Goal: Navigation & Orientation: Find specific page/section

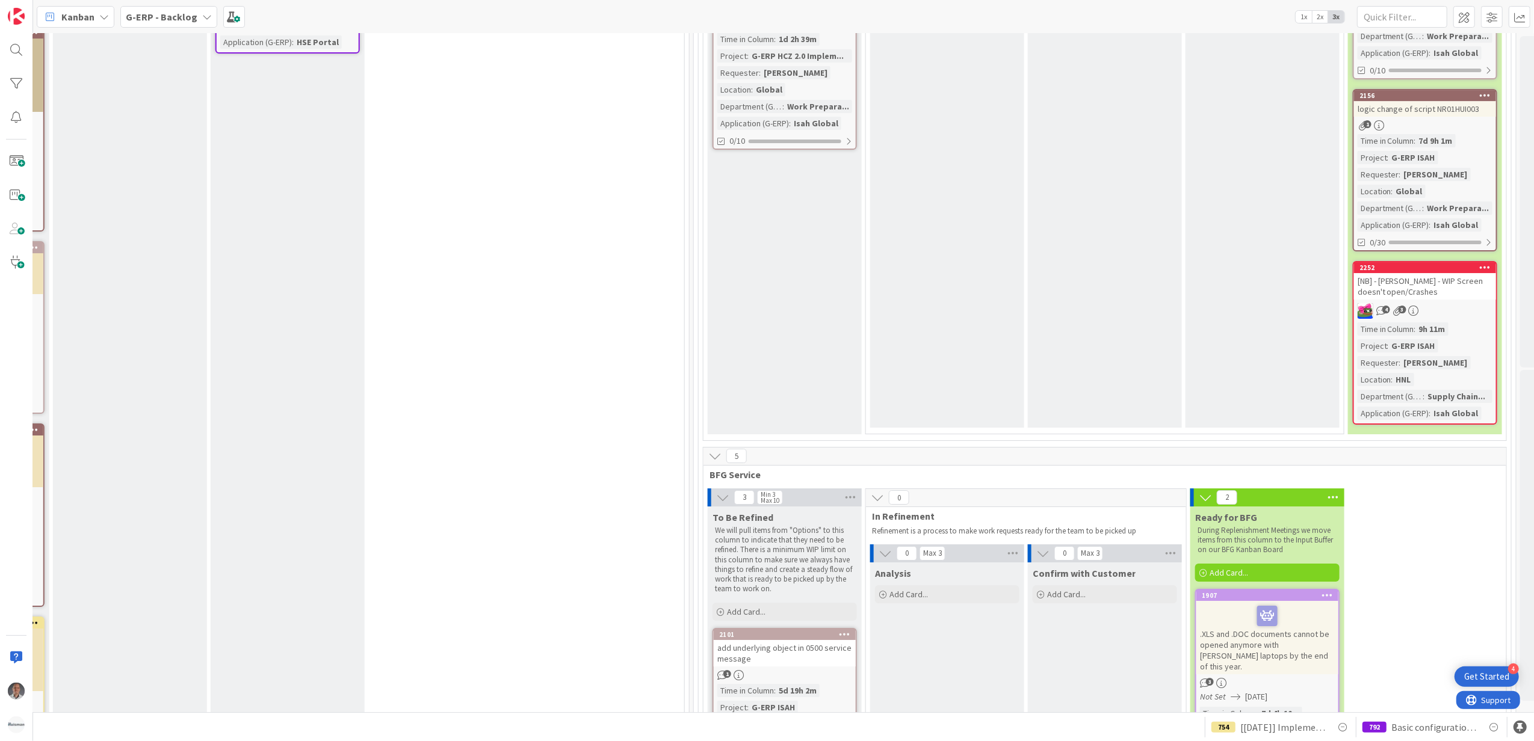
scroll to position [4574, 950]
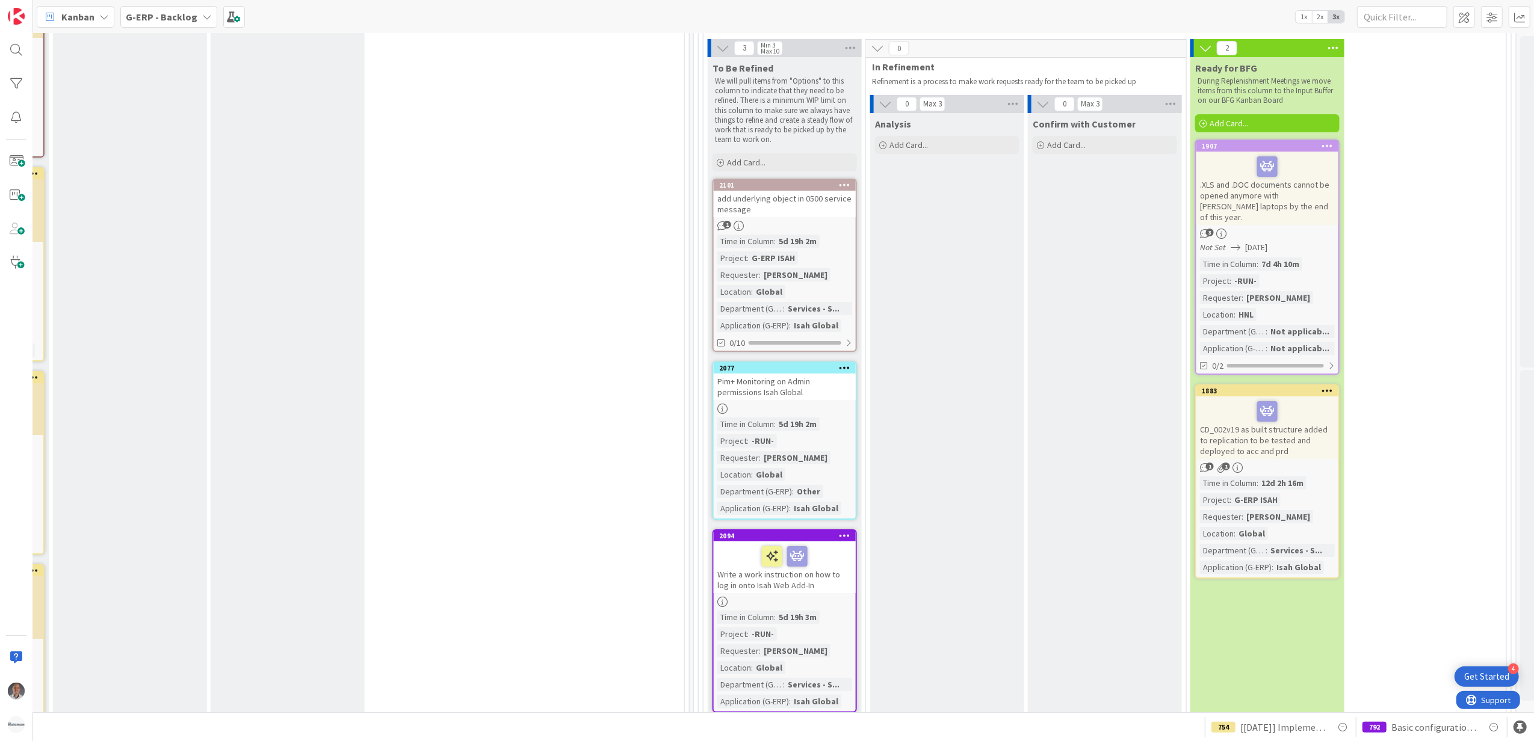
click at [1231, 399] on div at bounding box center [1267, 411] width 135 height 25
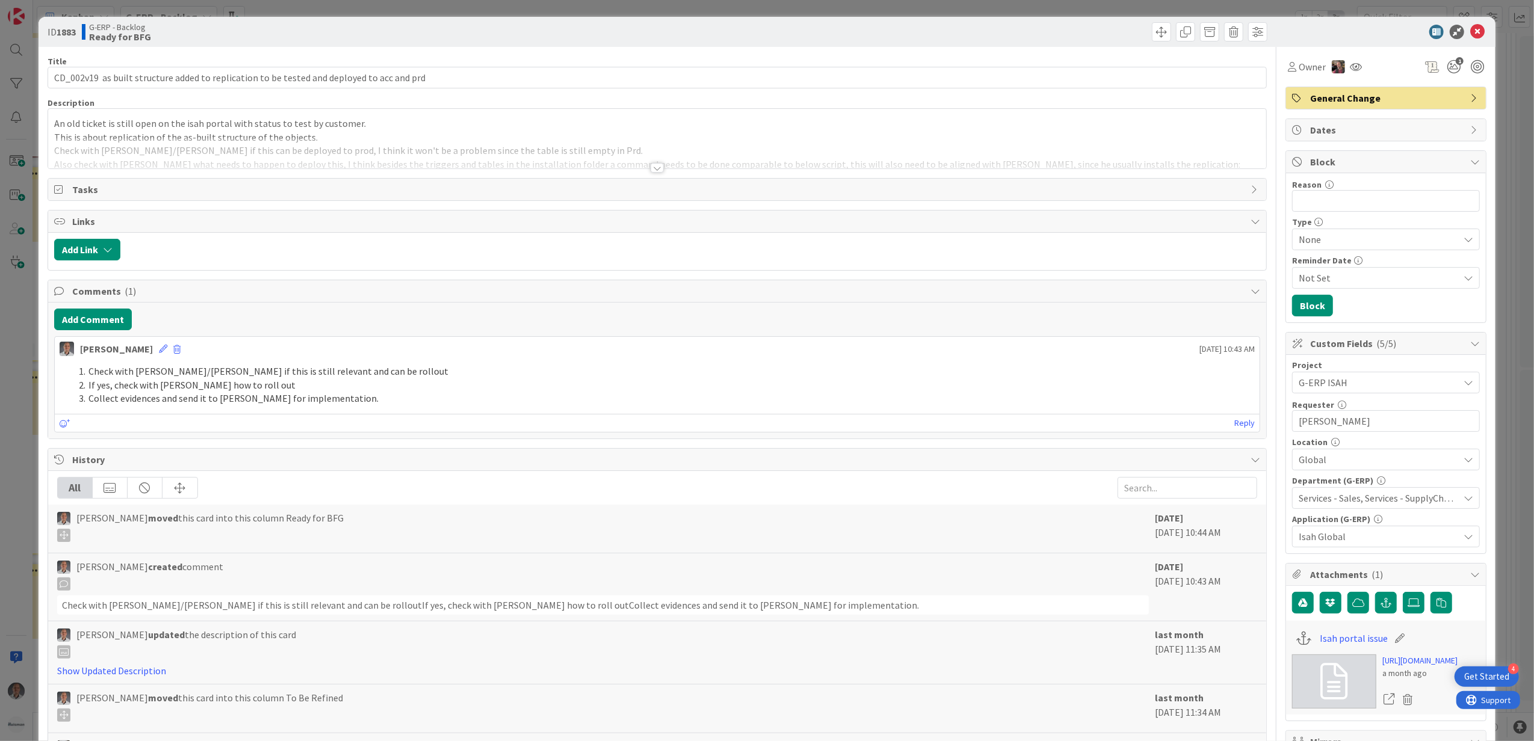
click at [651, 170] on div at bounding box center [657, 168] width 13 height 10
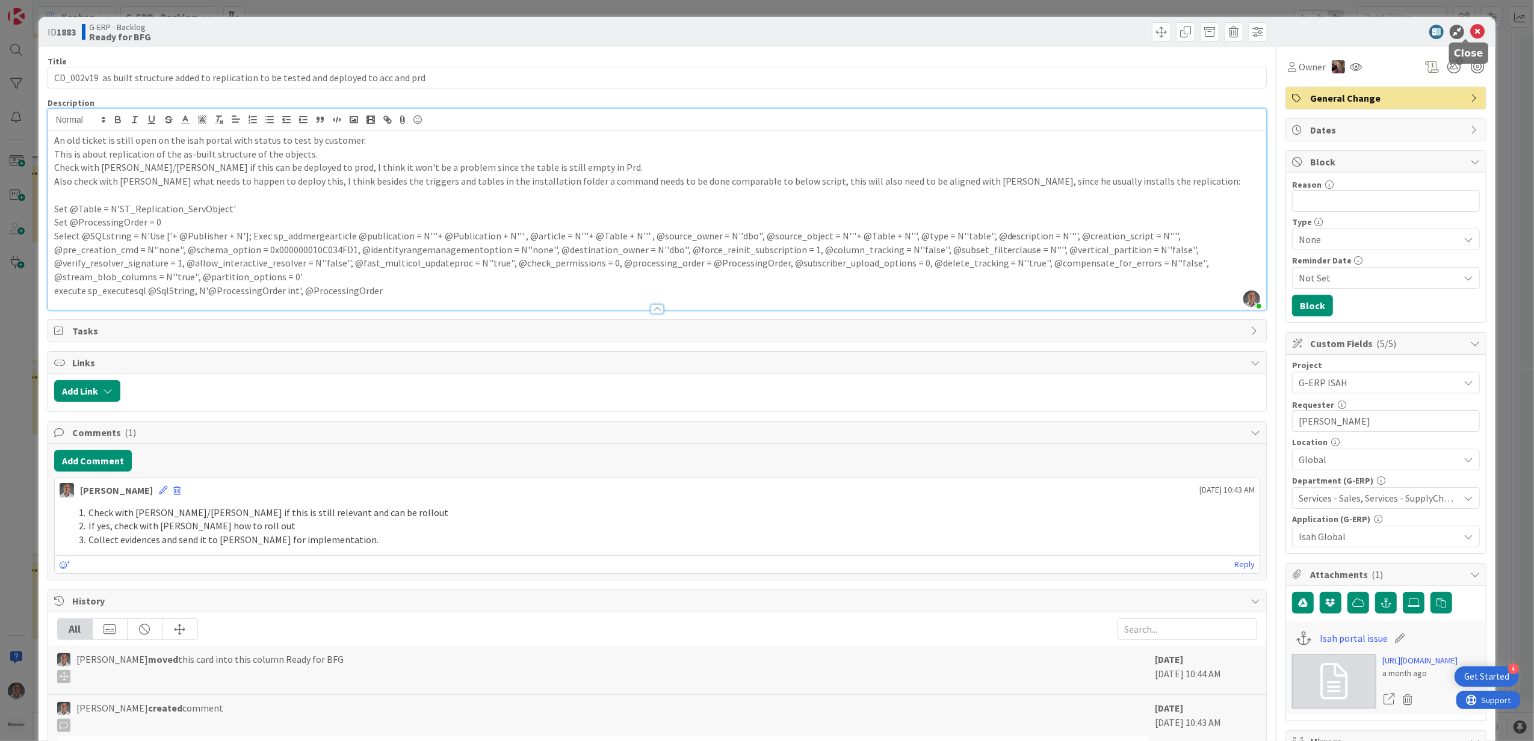
click at [1470, 27] on icon at bounding box center [1477, 32] width 14 height 14
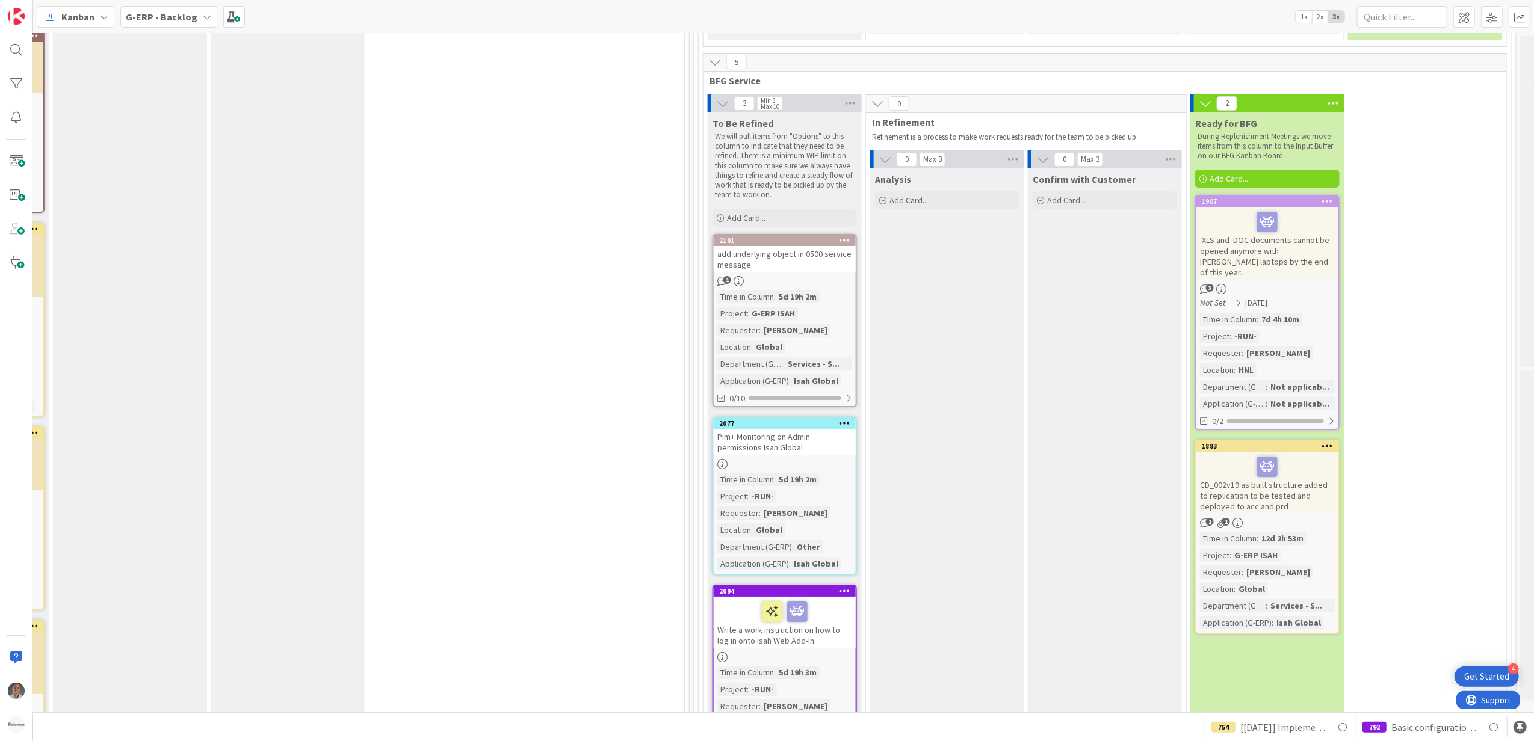
scroll to position [4493, 950]
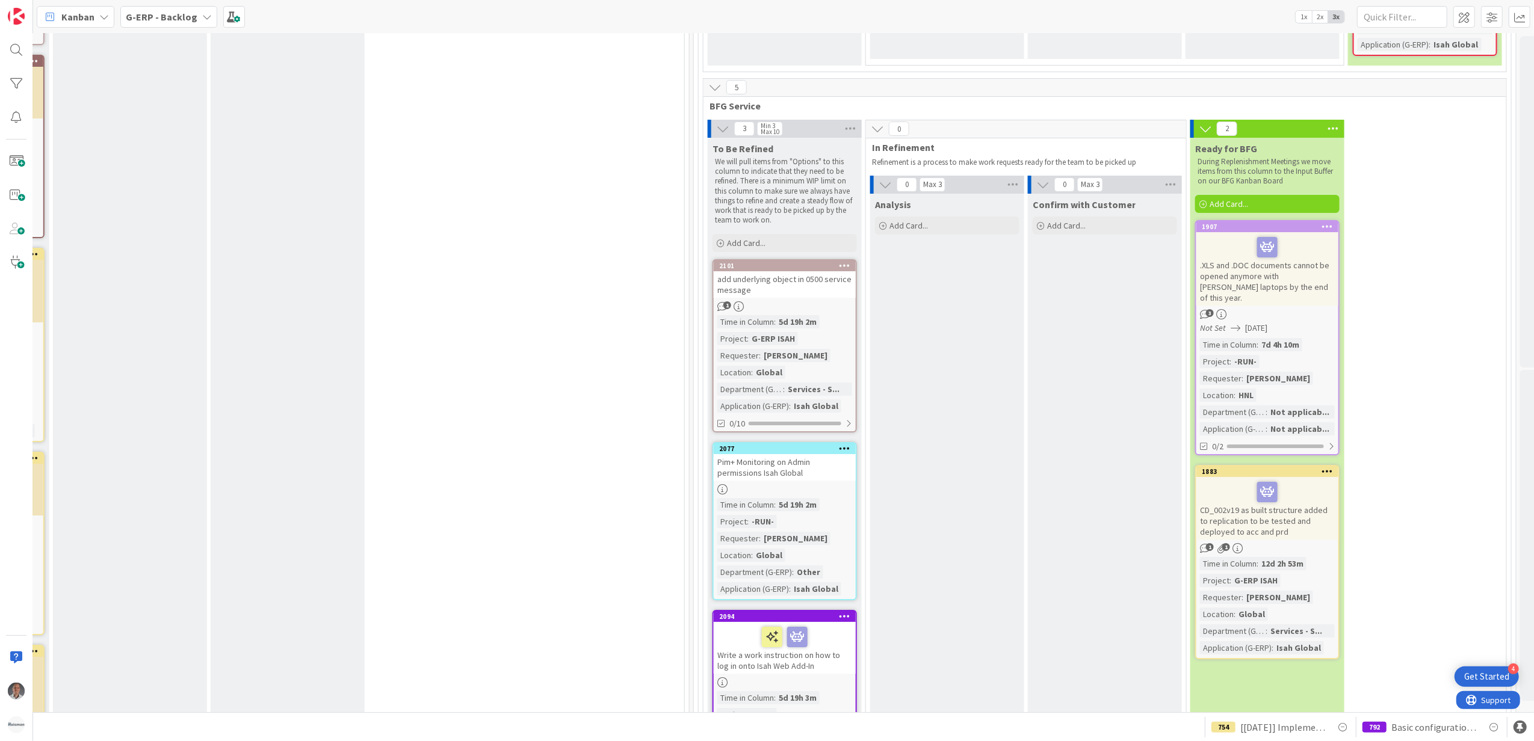
click at [156, 22] on b "G-ERP - Backlog" at bounding box center [162, 17] width 72 height 12
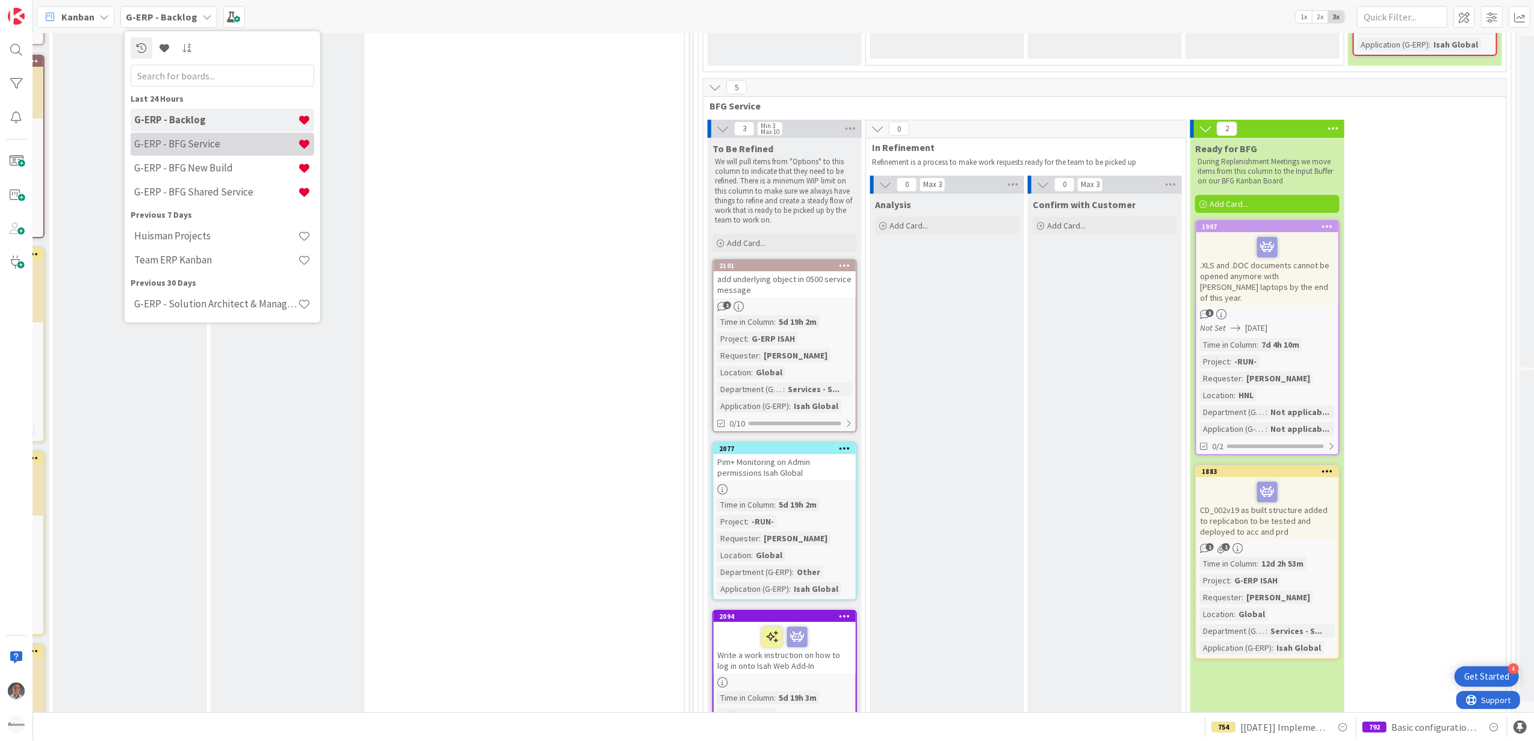
click at [199, 138] on h4 "G-ERP - BFG Service" at bounding box center [216, 144] width 164 height 12
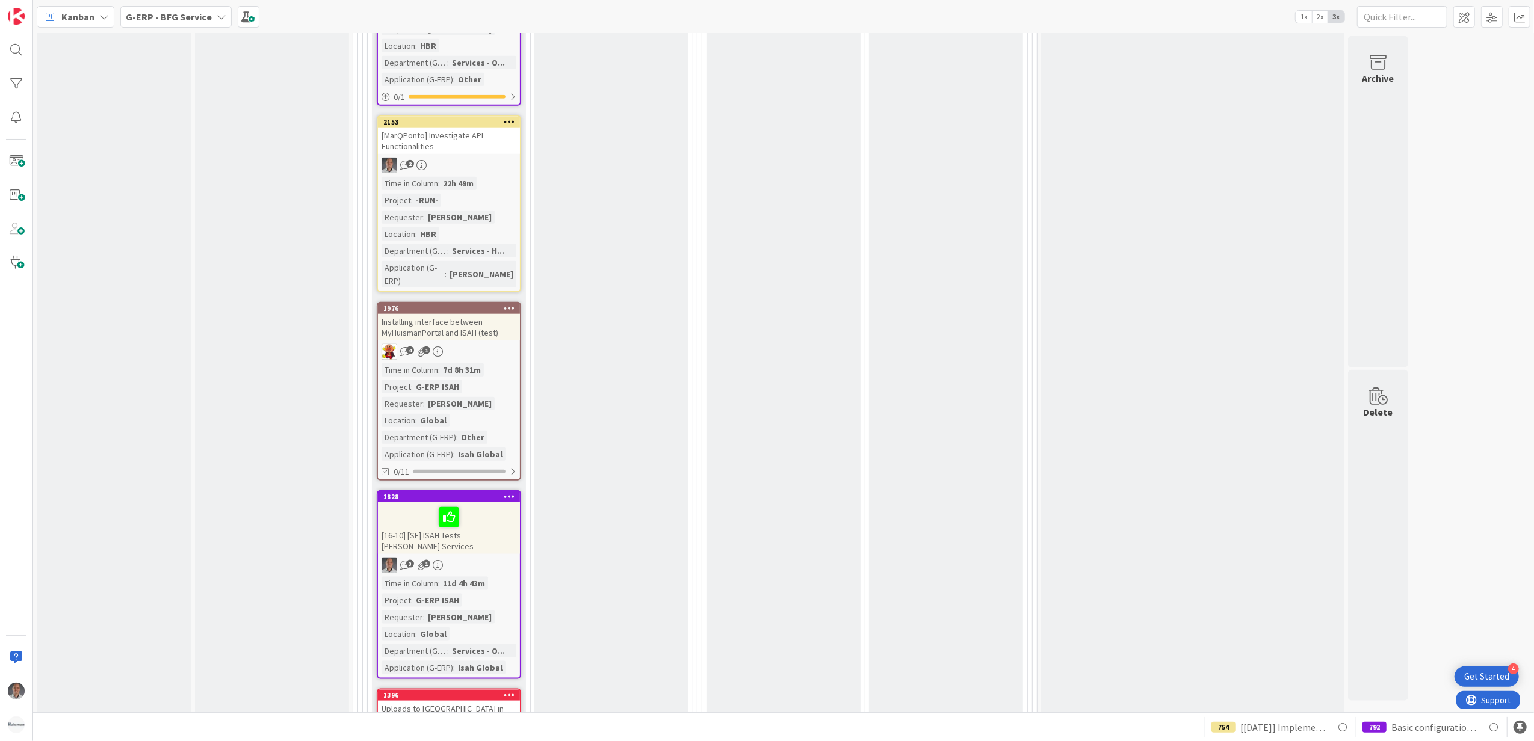
scroll to position [1284, 0]
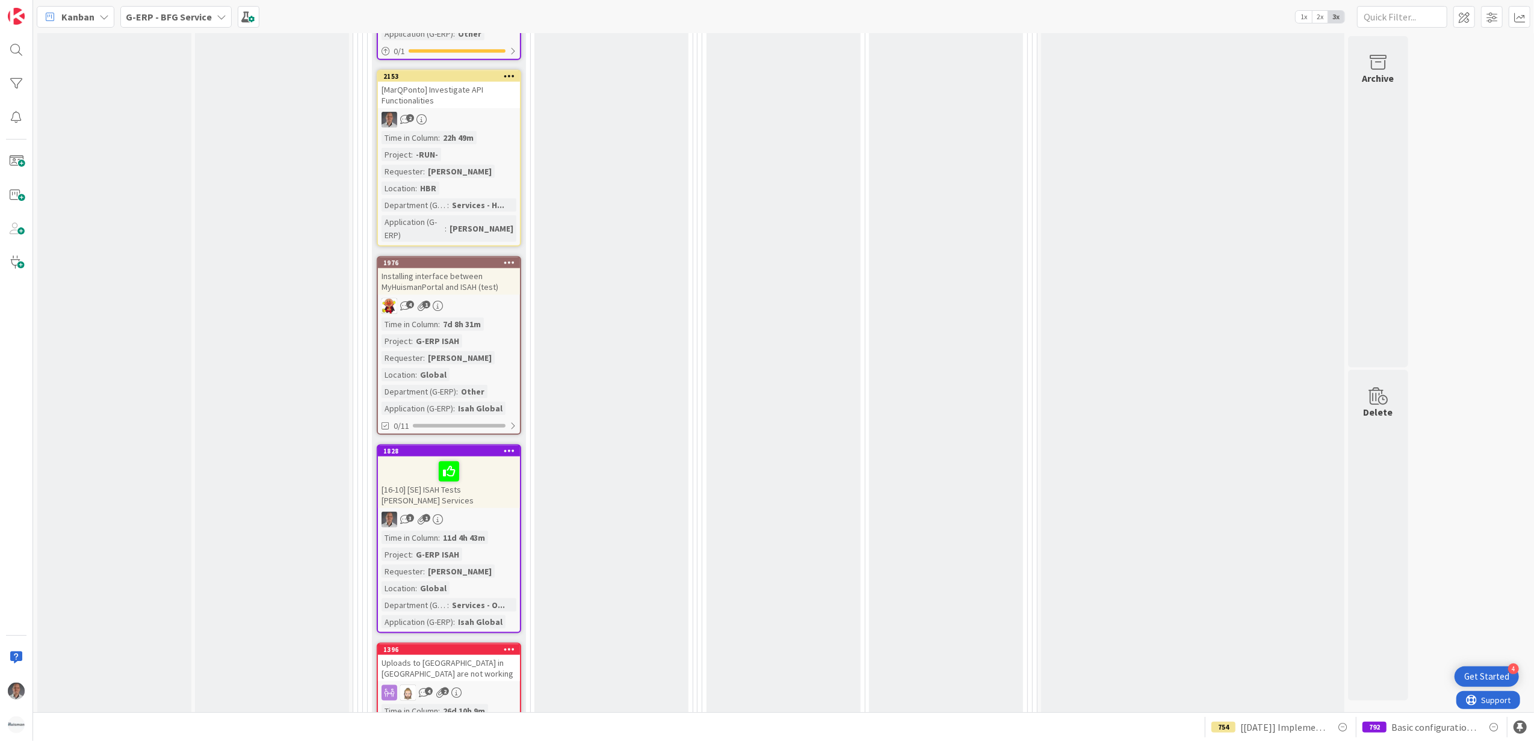
click at [480, 268] on div "Installing interface between MyHuismanPortal and ISAH (test)" at bounding box center [449, 281] width 142 height 26
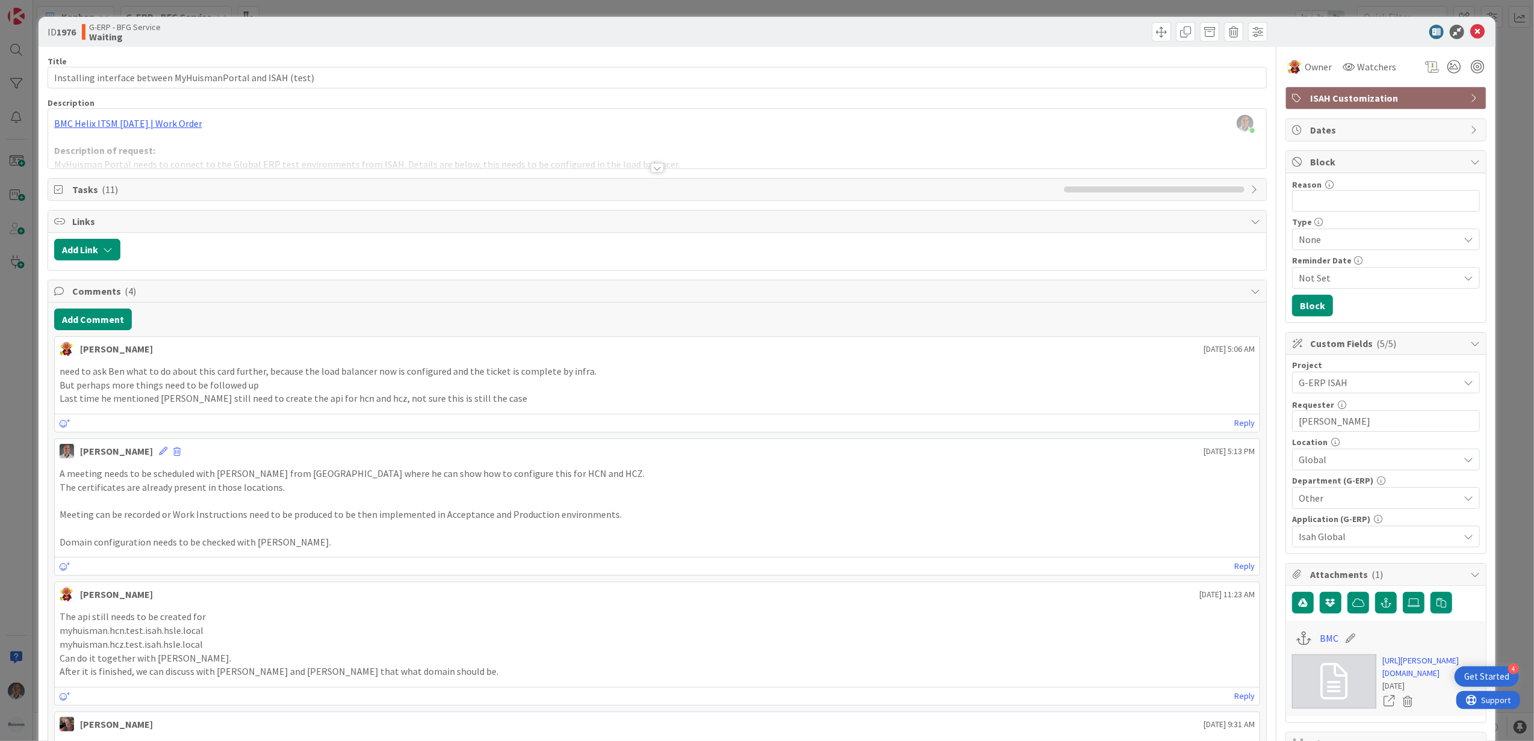
click at [651, 169] on div at bounding box center [657, 168] width 13 height 10
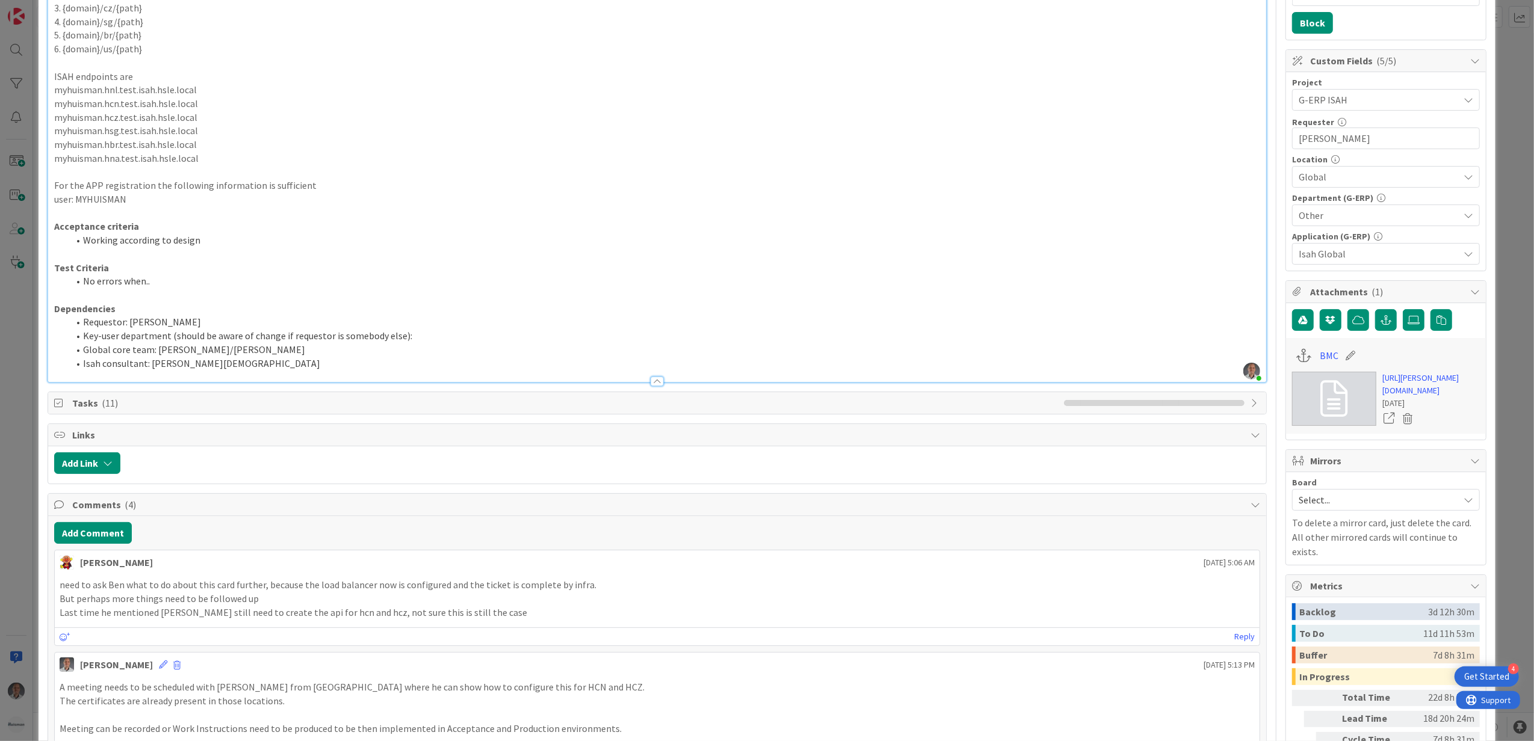
scroll to position [363, 0]
